Goal: Task Accomplishment & Management: Manage account settings

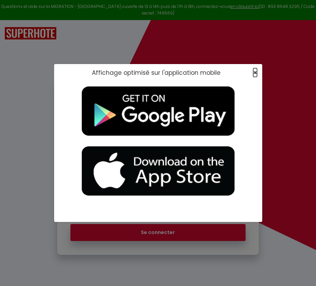
click at [254, 72] on span "×" at bounding box center [255, 72] width 4 height 9
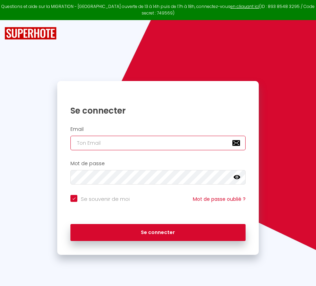
click at [141, 146] on input "email" at bounding box center [157, 143] width 175 height 15
click at [111, 136] on input "email" at bounding box center [157, 143] width 175 height 15
paste input "[PERSON_NAME][EMAIL_ADDRESS][PERSON_NAME][DOMAIN_NAME]"
type input "[PERSON_NAME][EMAIL_ADDRESS][PERSON_NAME][DOMAIN_NAME]"
checkbox input "true"
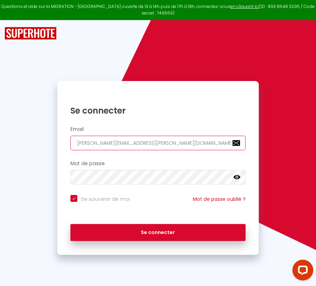
type input "[PERSON_NAME][EMAIL_ADDRESS][PERSON_NAME][DOMAIN_NAME]"
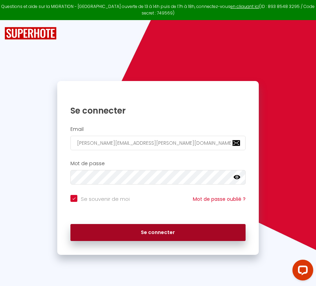
click at [149, 234] on button "Se connecter" at bounding box center [157, 232] width 175 height 17
checkbox input "true"
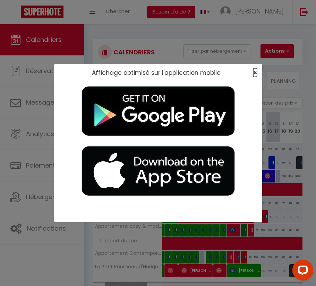
click at [254, 75] on span "×" at bounding box center [255, 72] width 4 height 9
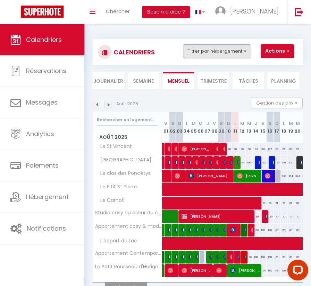
click at [216, 50] on button "Filtrer par hébergement" at bounding box center [216, 51] width 67 height 14
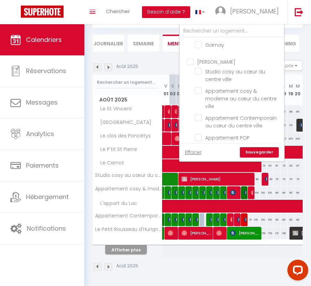
scroll to position [456, 0]
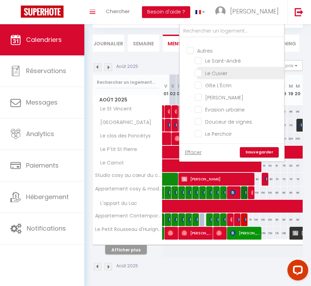
click at [200, 69] on input "Le Cuvier" at bounding box center [238, 72] width 87 height 7
checkbox input "true"
checkbox input "false"
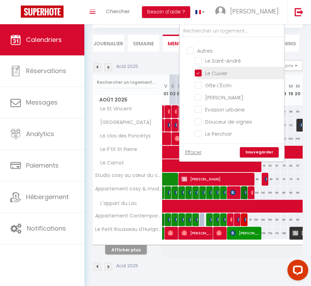
checkbox input "false"
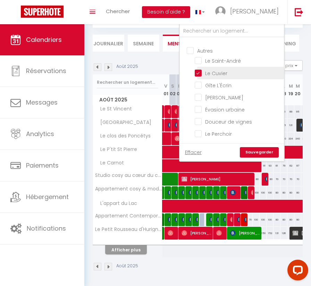
checkbox input "false"
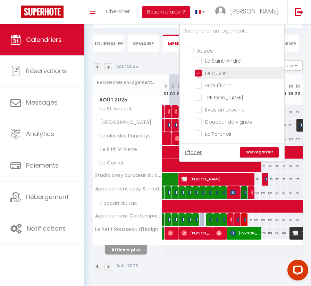
checkbox input "false"
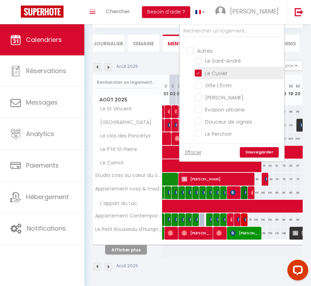
checkbox input "false"
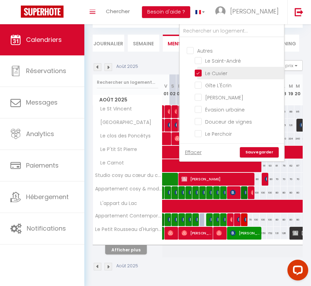
checkbox input "false"
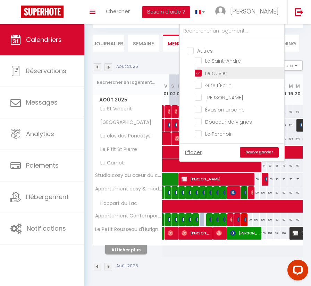
checkbox input "false"
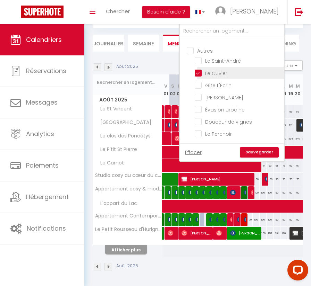
checkbox input "false"
click at [257, 147] on link "Sauvegarder" at bounding box center [259, 152] width 39 height 10
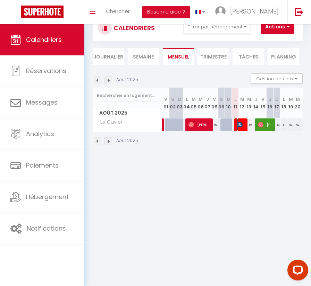
click at [242, 126] on img at bounding box center [240, 125] width 6 height 6
select select "OK"
select select "KO"
select select "1"
select select "0"
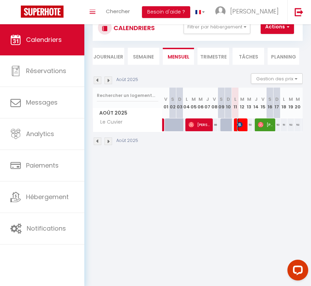
select select "1"
select select
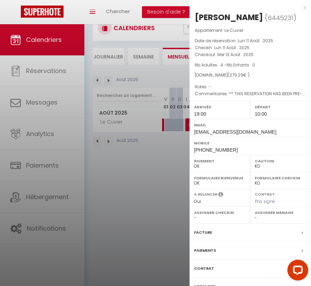
click at [303, 232] on span at bounding box center [303, 232] width 5 height 7
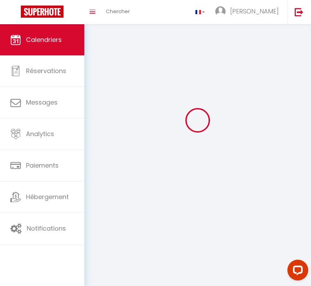
scroll to position [44, 0]
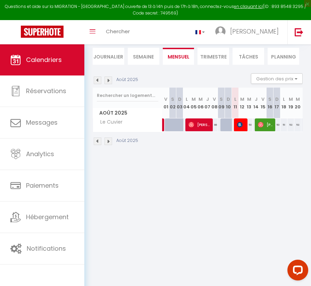
click at [235, 126] on div at bounding box center [237, 125] width 7 height 13
click at [241, 122] on img at bounding box center [240, 125] width 6 height 6
select select "OK"
select select "KO"
select select "1"
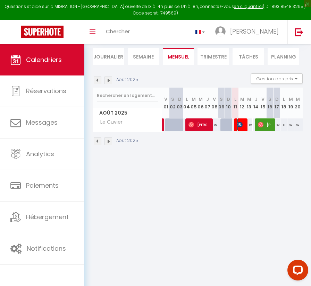
select select "0"
select select "1"
select select
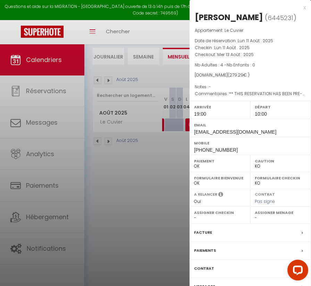
drag, startPoint x: 194, startPoint y: 18, endPoint x: 227, endPoint y: 19, distance: 33.0
click at [227, 19] on div "[PERSON_NAME] ( 6445231 ) Appartement : Le Cuvier Date de réservation : Lun 11 …" at bounding box center [249, 162] width 121 height 301
copy div "[PERSON_NAME]"
drag, startPoint x: 230, startPoint y: 18, endPoint x: 260, endPoint y: 16, distance: 30.9
click at [261, 16] on div "[PERSON_NAME]" at bounding box center [229, 17] width 68 height 11
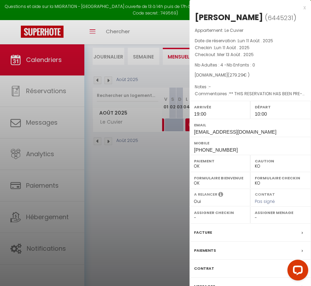
copy div "DRAGUS"
drag, startPoint x: 226, startPoint y: 30, endPoint x: 249, endPoint y: 30, distance: 22.9
click at [249, 30] on p "Appartement : Le Cuvier" at bounding box center [250, 30] width 111 height 7
copy span "Le Cuvier"
click at [197, 131] on span "[EMAIL_ADDRESS][DOMAIN_NAME]" at bounding box center [235, 132] width 82 height 6
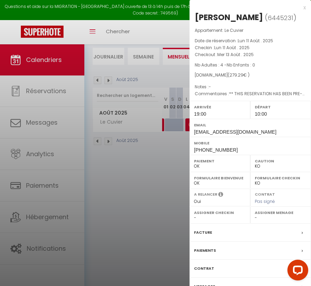
drag, startPoint x: 197, startPoint y: 131, endPoint x: 268, endPoint y: 132, distance: 71.4
click at [268, 132] on span "[EMAIL_ADDRESS][DOMAIN_NAME]" at bounding box center [235, 132] width 82 height 6
copy span "[EMAIL_ADDRESS][DOMAIN_NAME]"
click at [304, 10] on div "x" at bounding box center [247, 7] width 116 height 8
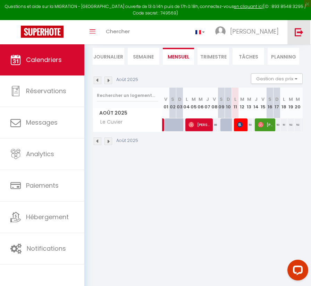
click at [296, 33] on img at bounding box center [298, 32] width 9 height 9
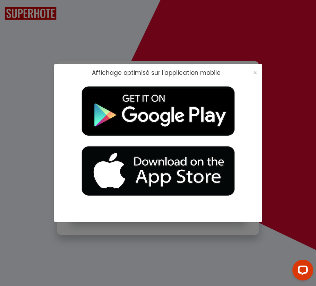
checkbox input "true"
